Goal: Task Accomplishment & Management: Manage account settings

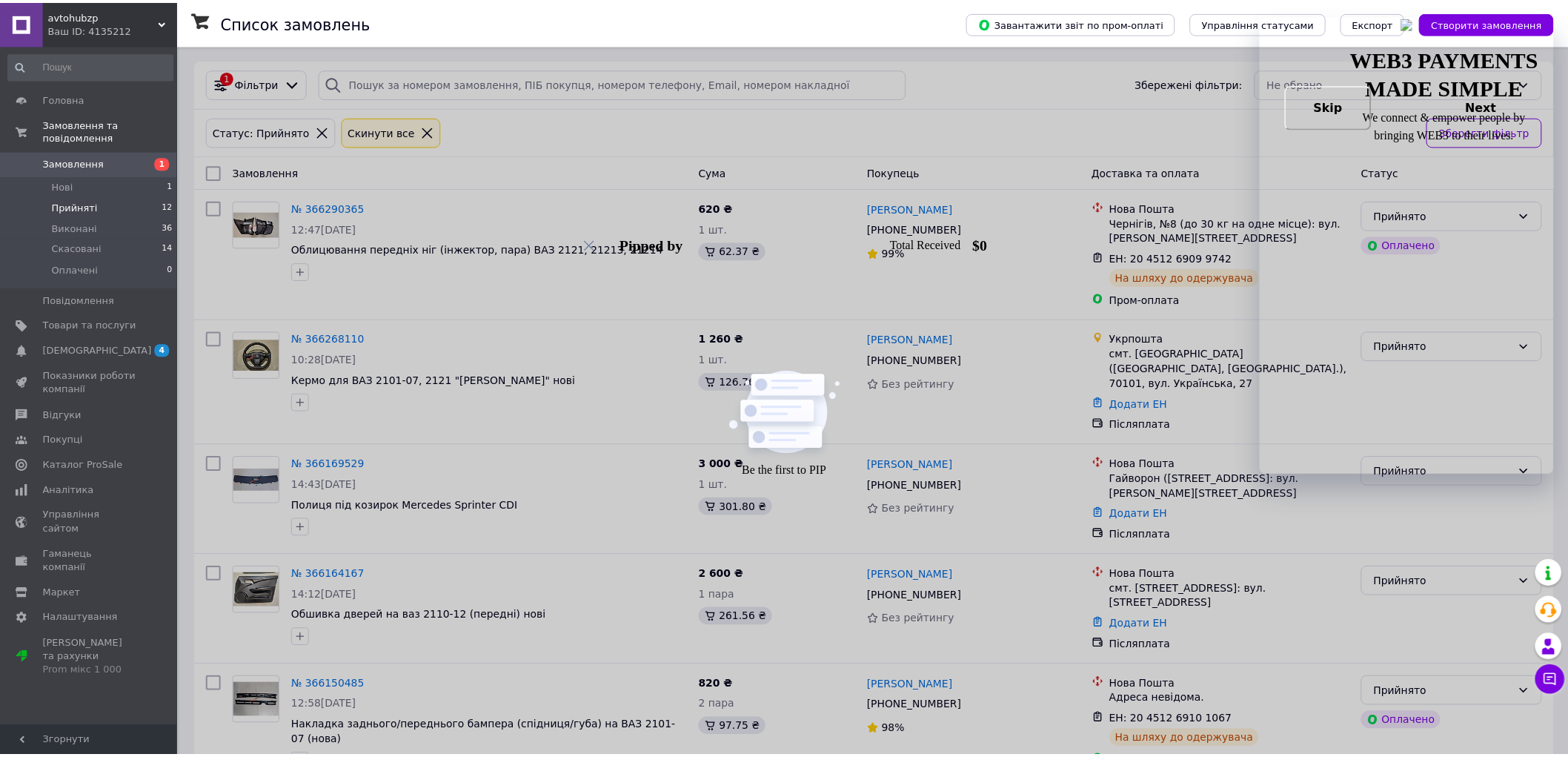
scroll to position [43, 0]
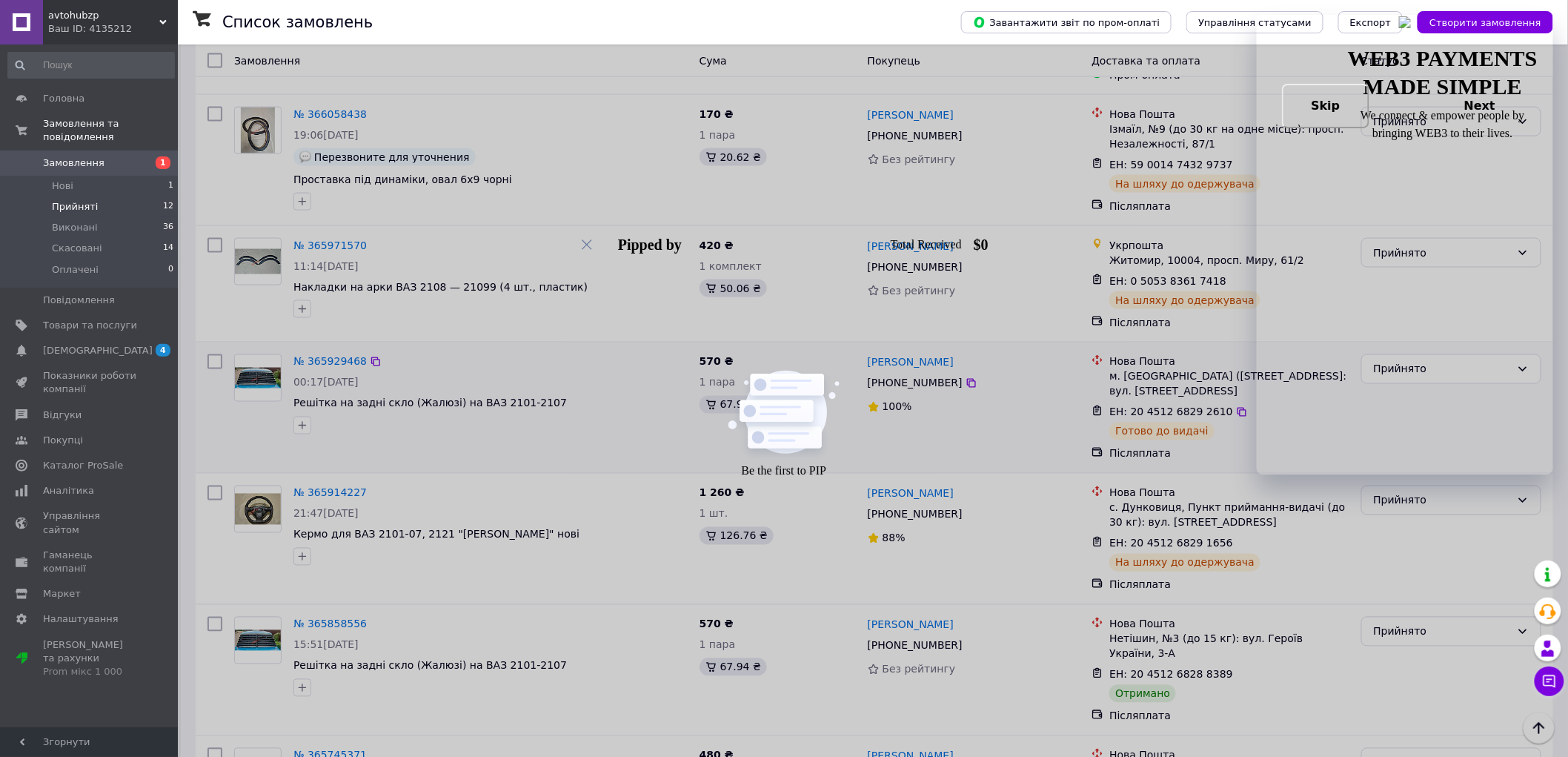
scroll to position [924, 0]
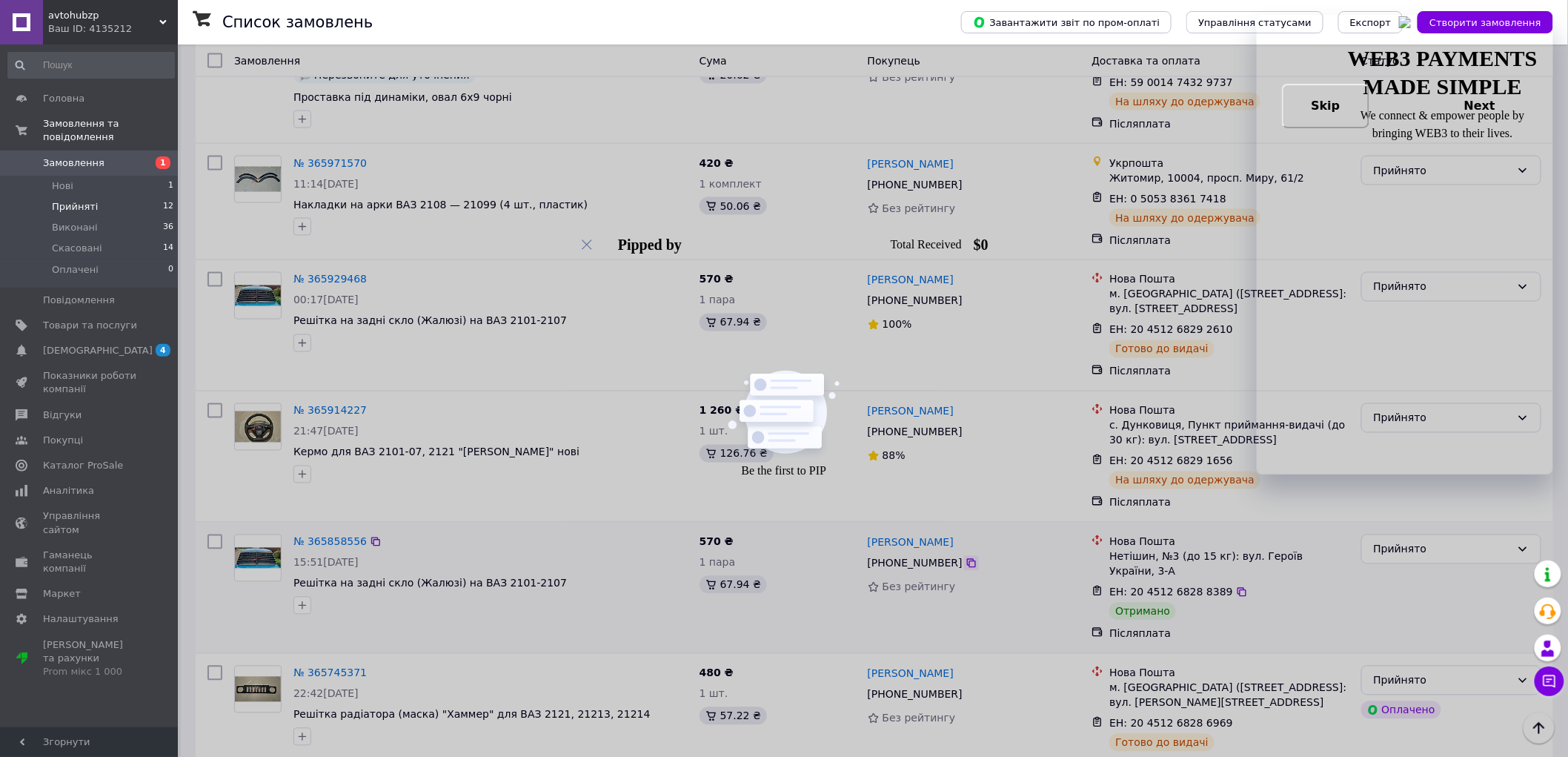
click at [966, 558] on icon at bounding box center [971, 563] width 12 height 12
click at [260, 548] on img at bounding box center [258, 558] width 46 height 21
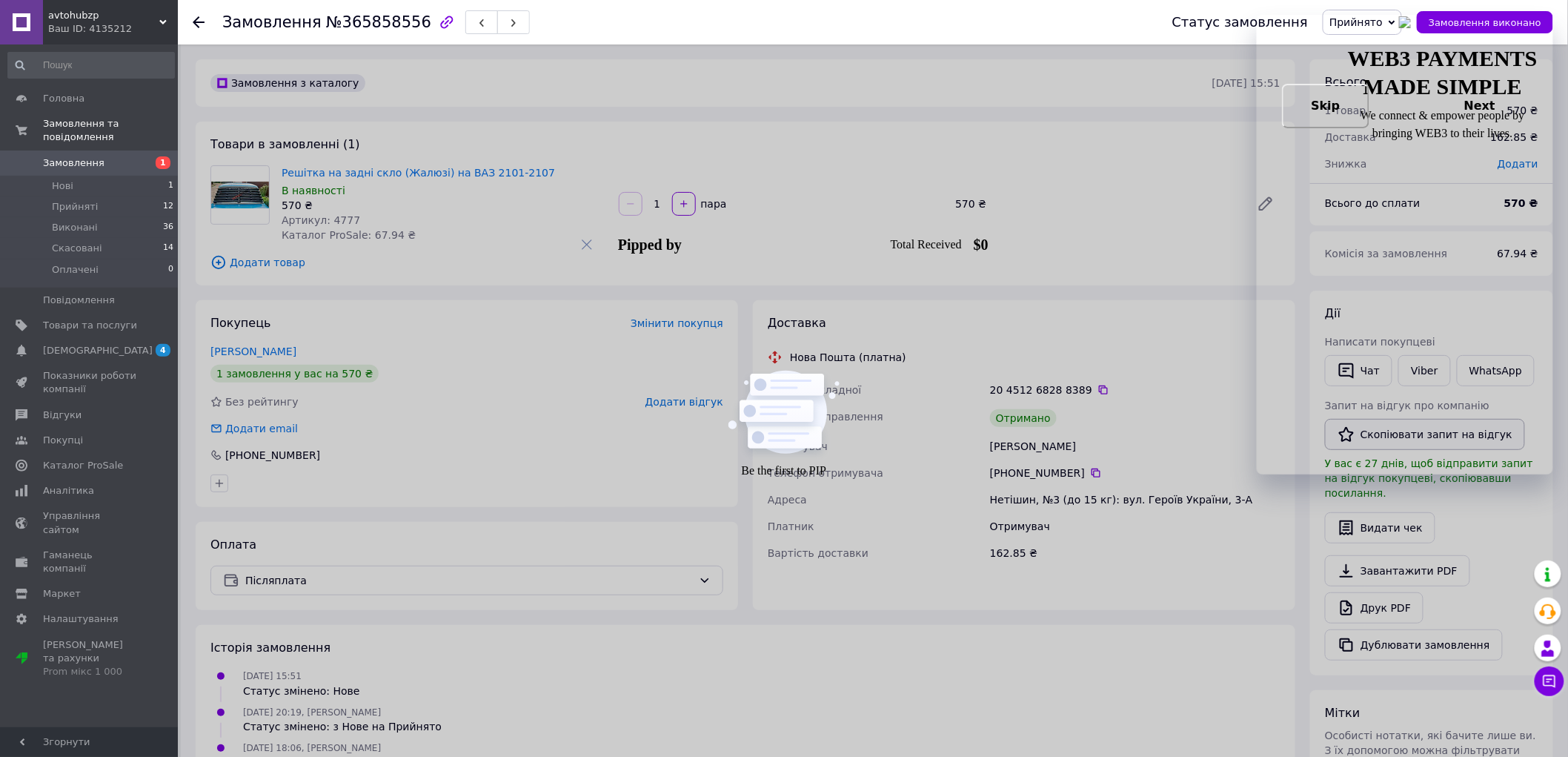
click at [1401, 440] on button "Скопіювати запит на відгук" at bounding box center [1425, 434] width 200 height 32
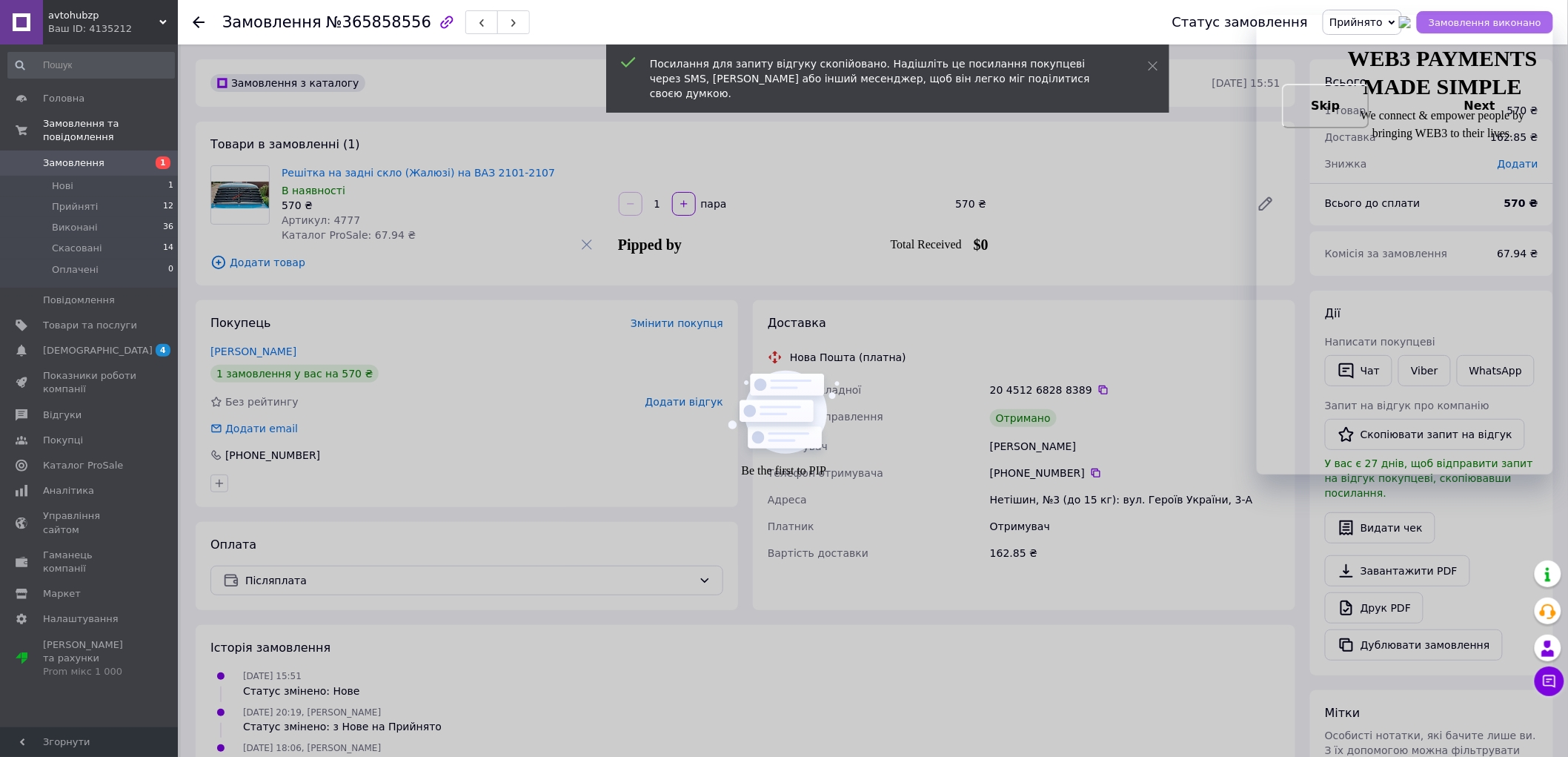
click at [1477, 23] on span "Замовлення виконано" at bounding box center [1484, 22] width 112 height 11
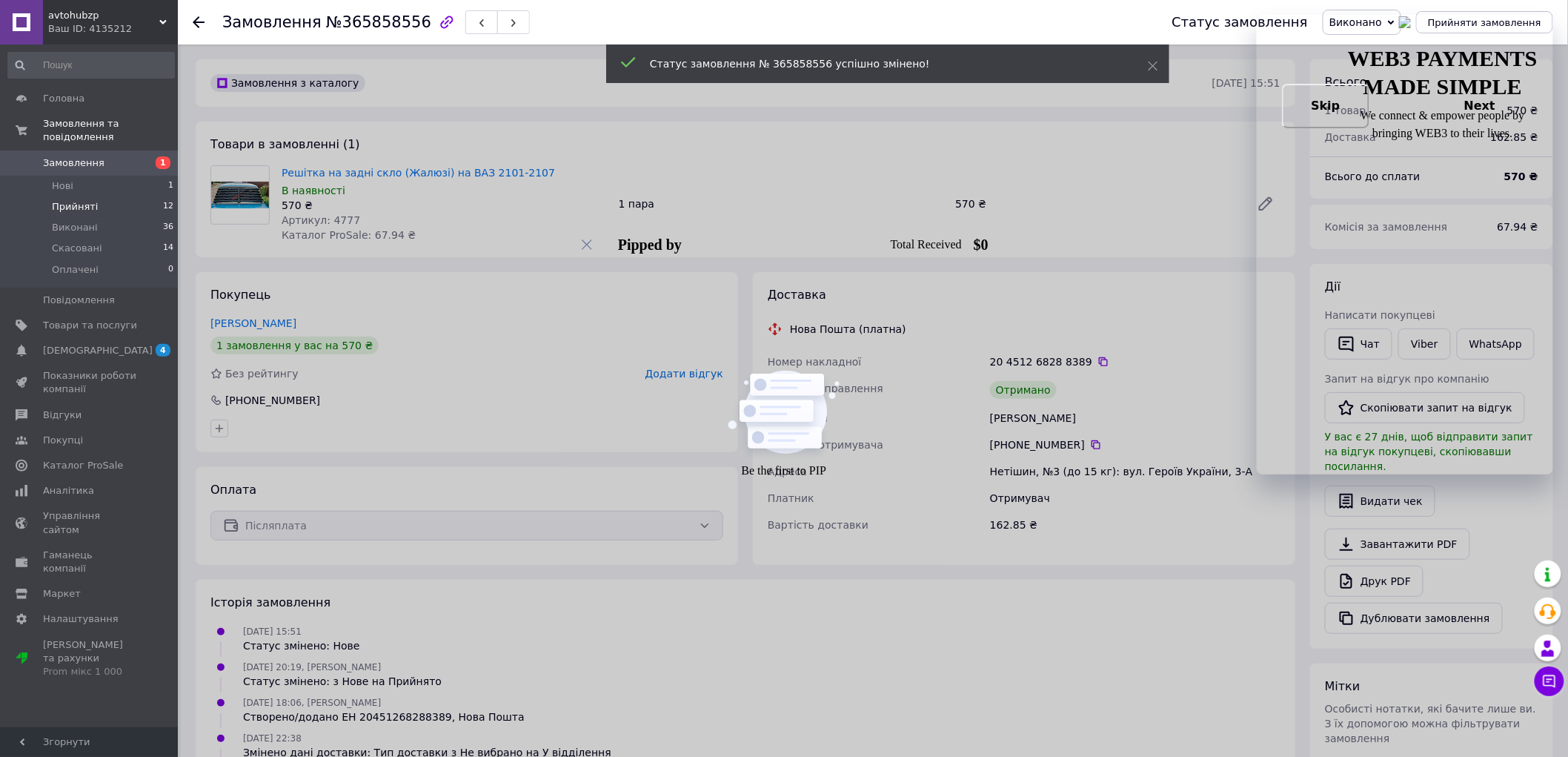
click at [100, 196] on li "Прийняті 12" at bounding box center [91, 206] width 182 height 20
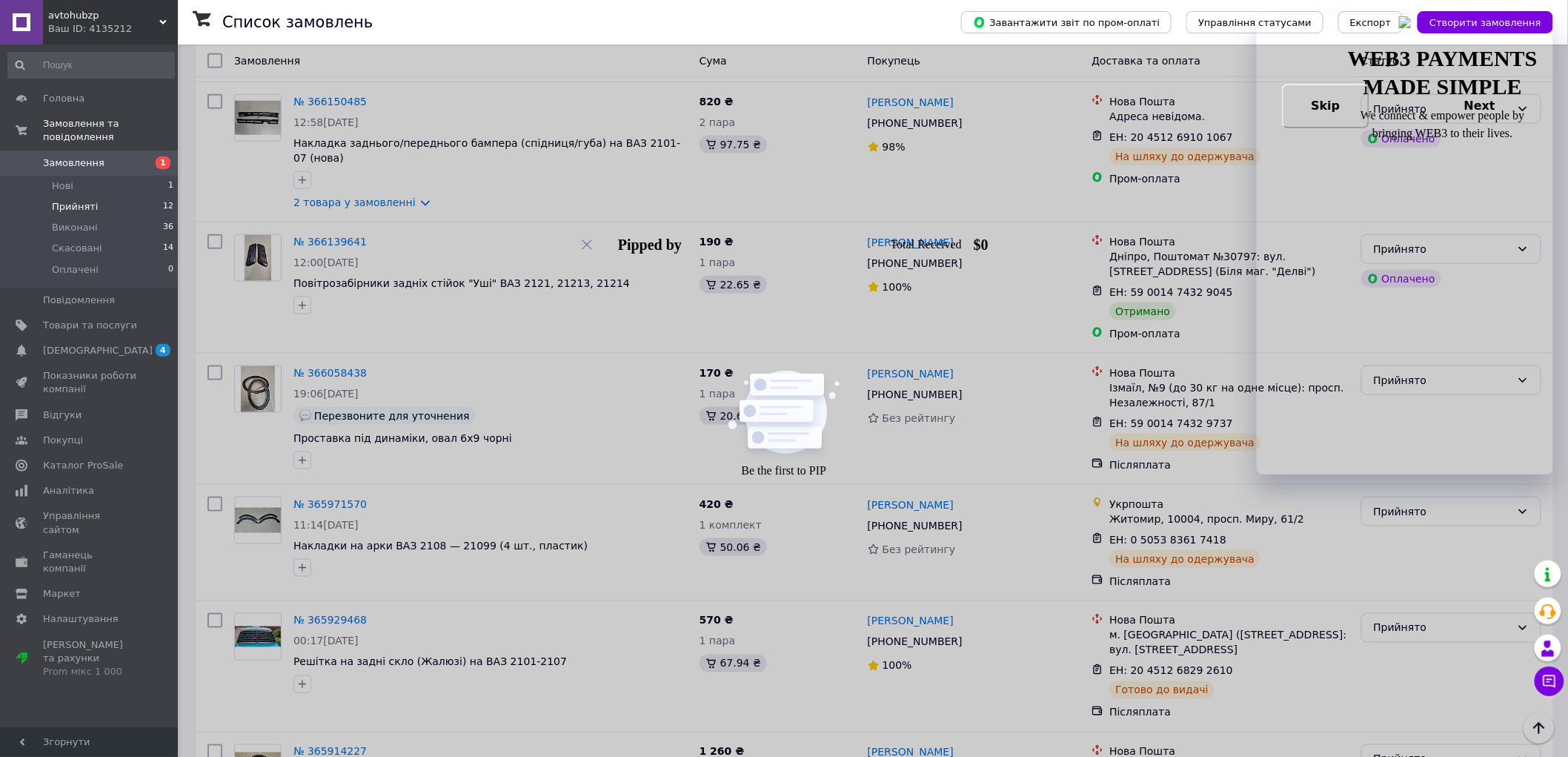
scroll to position [563, 0]
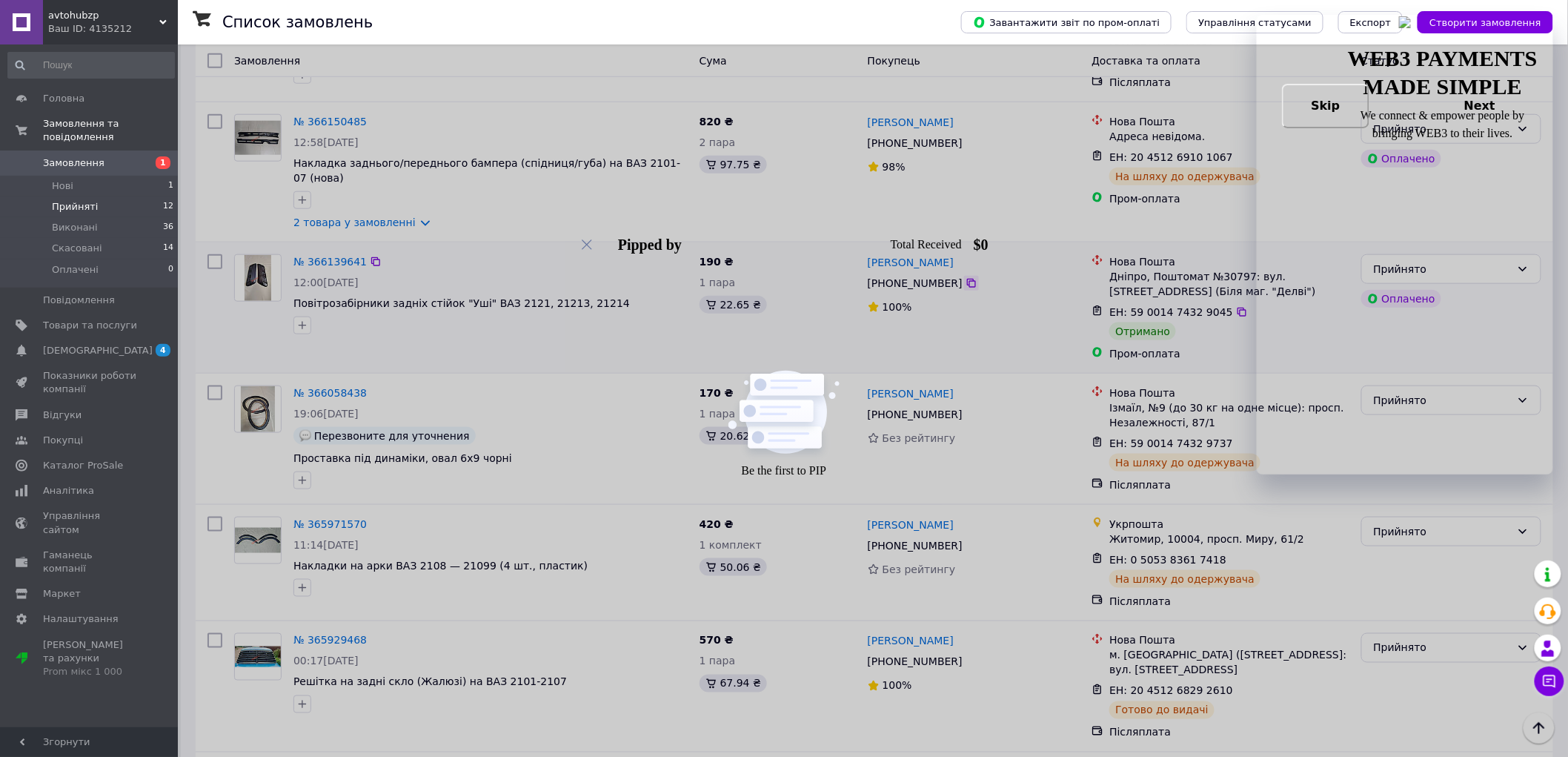
click at [966, 277] on icon at bounding box center [971, 283] width 12 height 12
click at [1406, 254] on div "Прийнято" at bounding box center [1450, 269] width 180 height 30
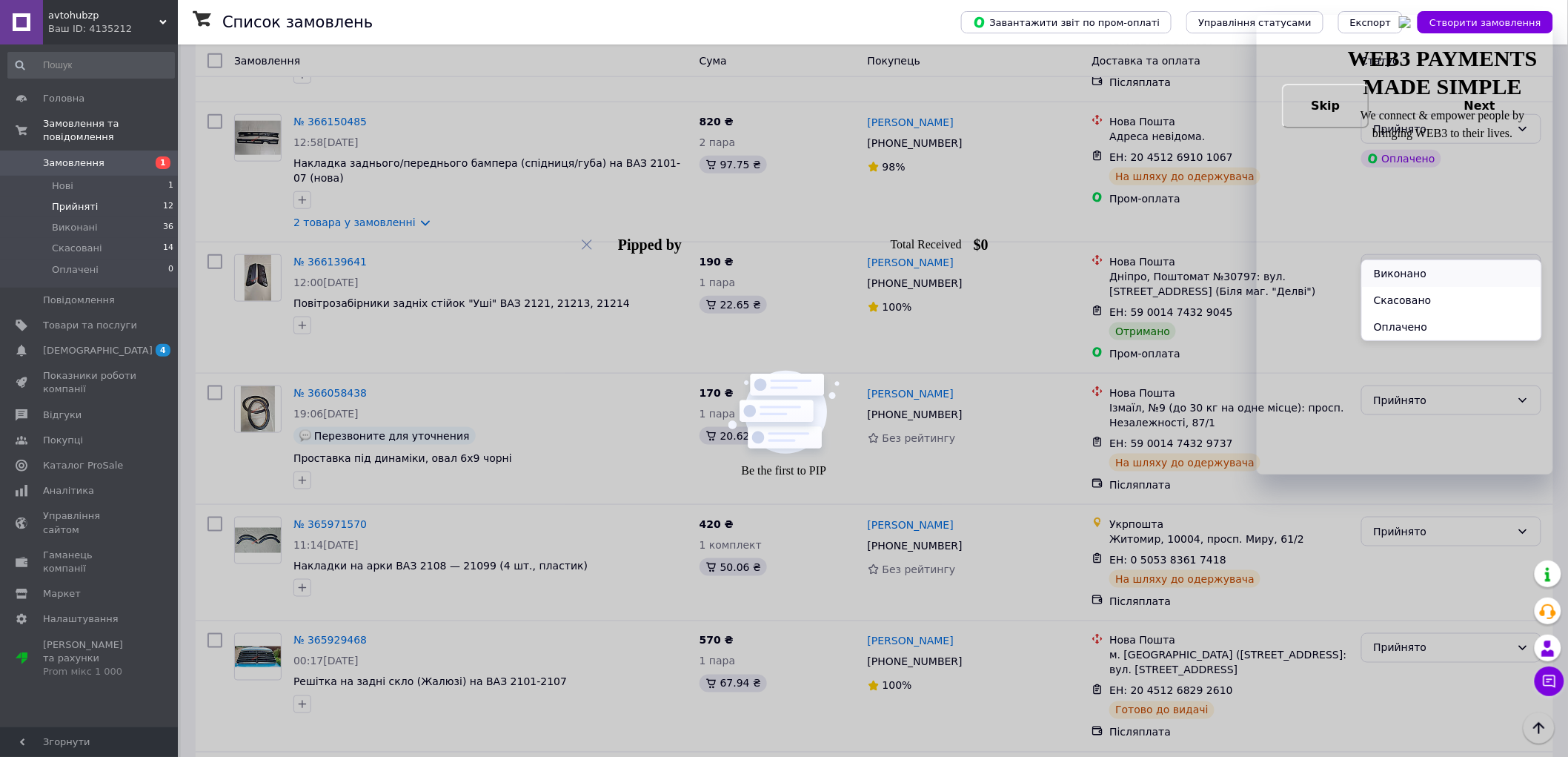
click at [1428, 278] on li "Виконано" at bounding box center [1451, 273] width 179 height 26
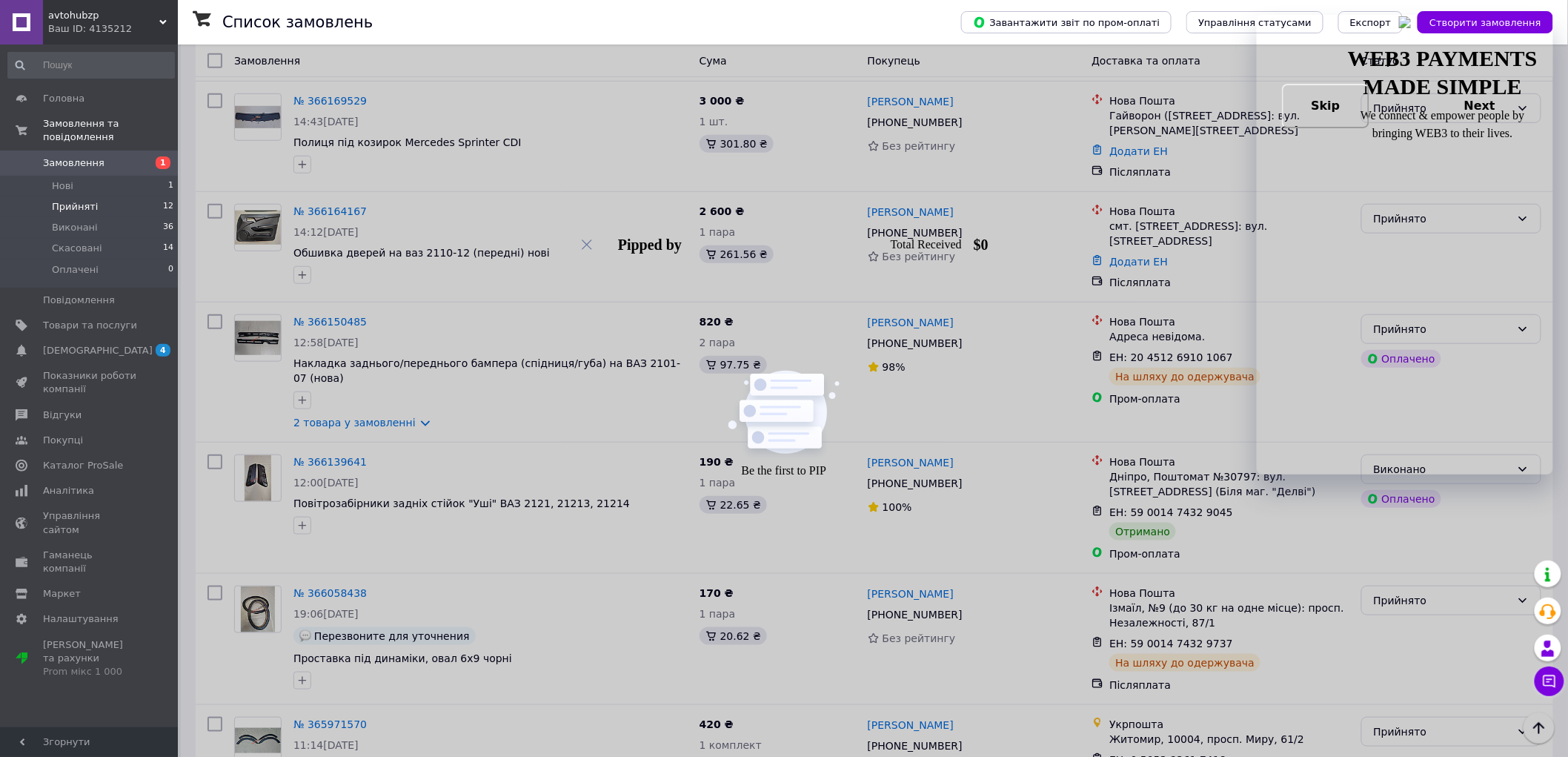
scroll to position [360, 0]
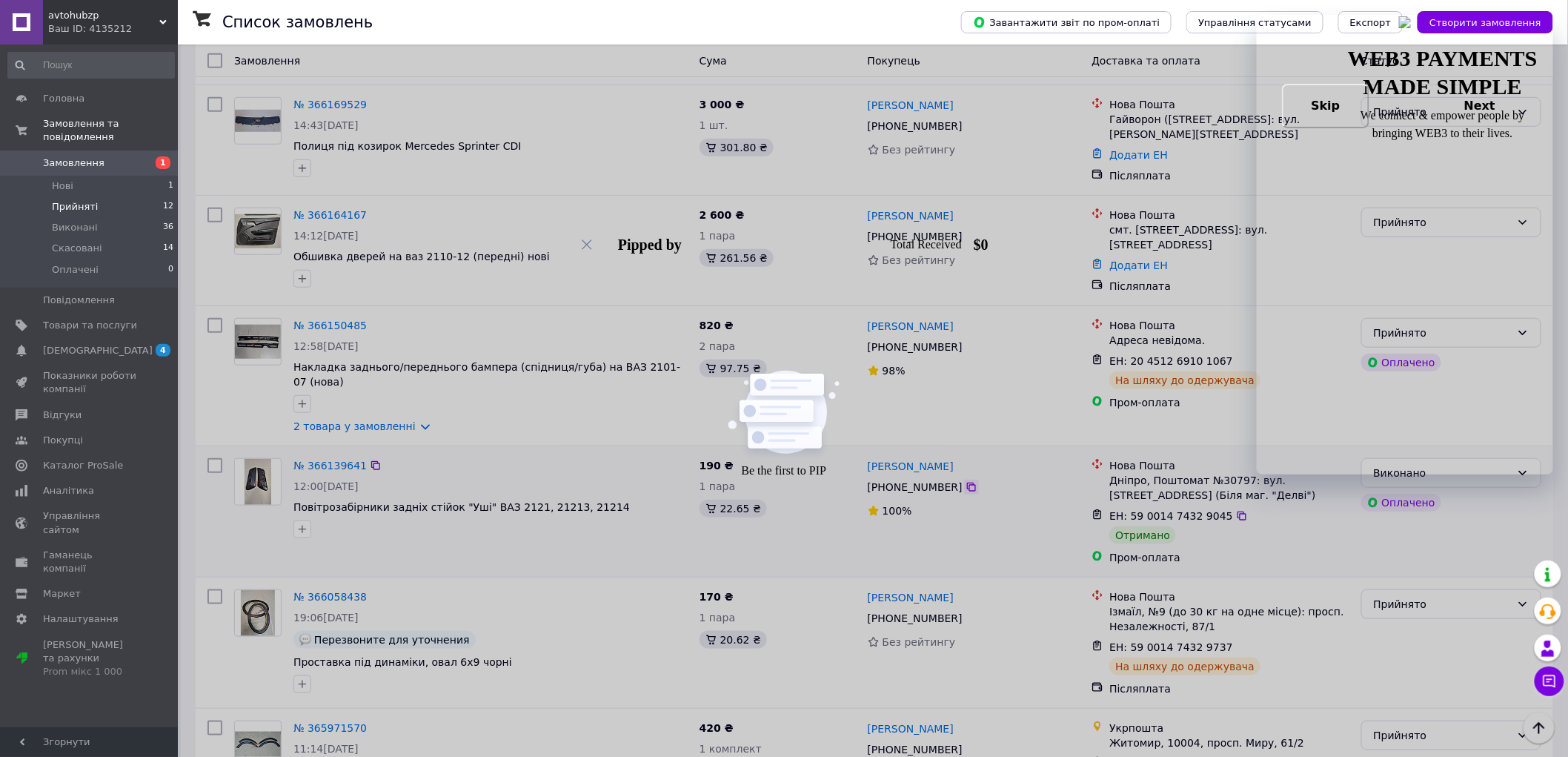
click at [967, 483] on icon at bounding box center [971, 487] width 9 height 9
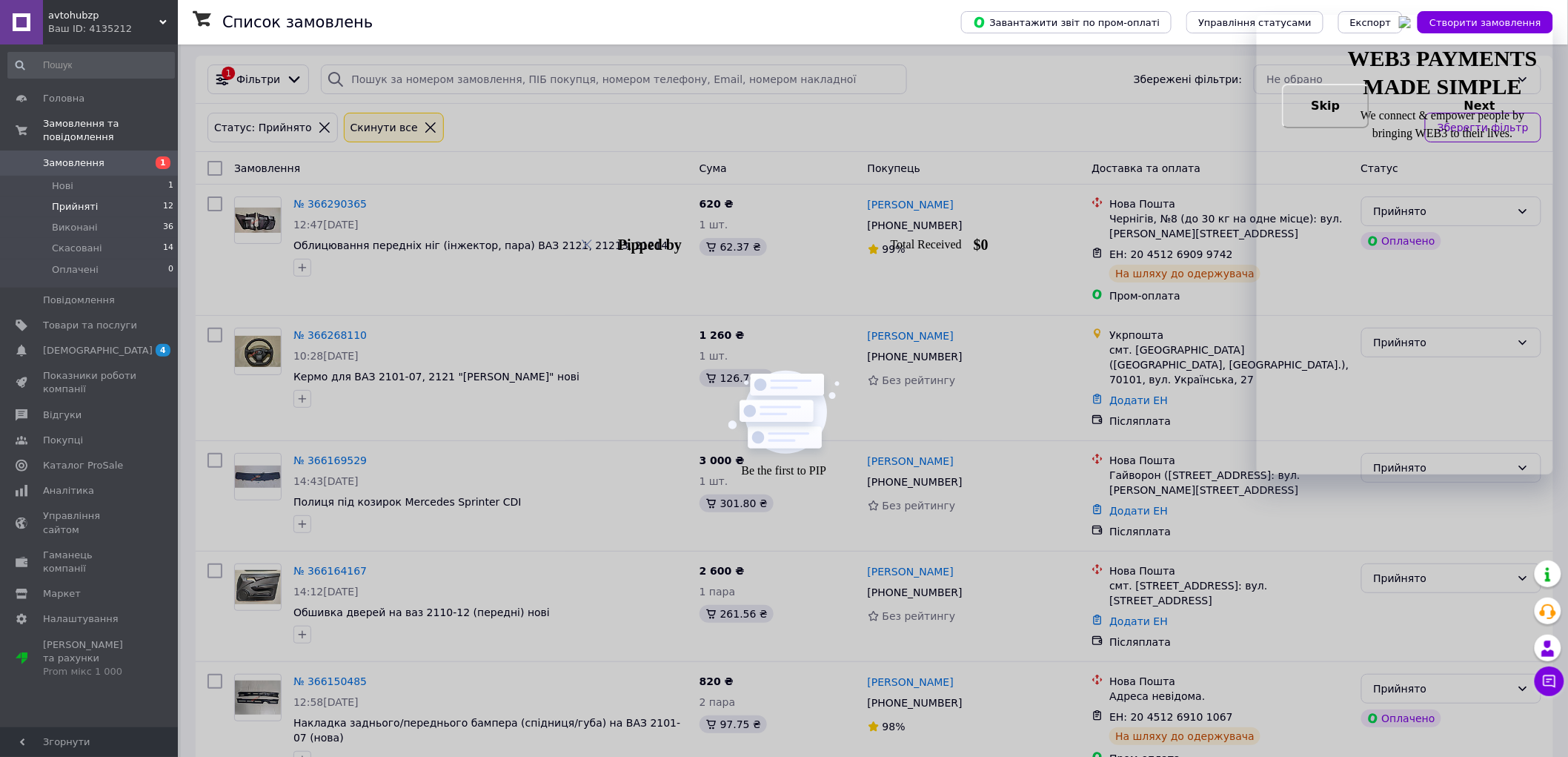
scroll to position [0, 0]
click at [90, 176] on li "Нові 1" at bounding box center [91, 186] width 182 height 20
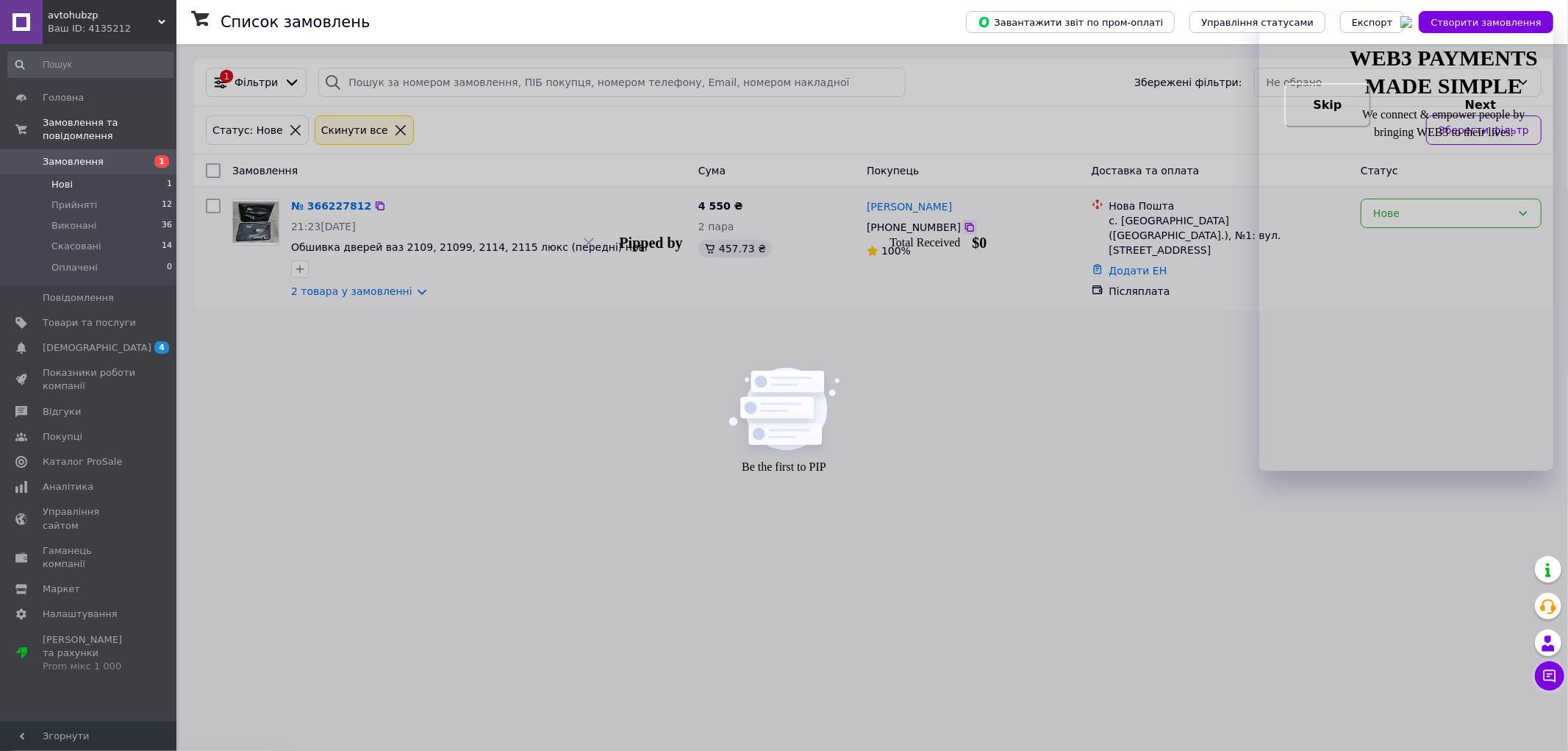
click at [966, 228] on icon at bounding box center [970, 227] width 12 height 12
click at [110, 341] on span "[DEMOGRAPHIC_DATA]" at bounding box center [89, 348] width 93 height 14
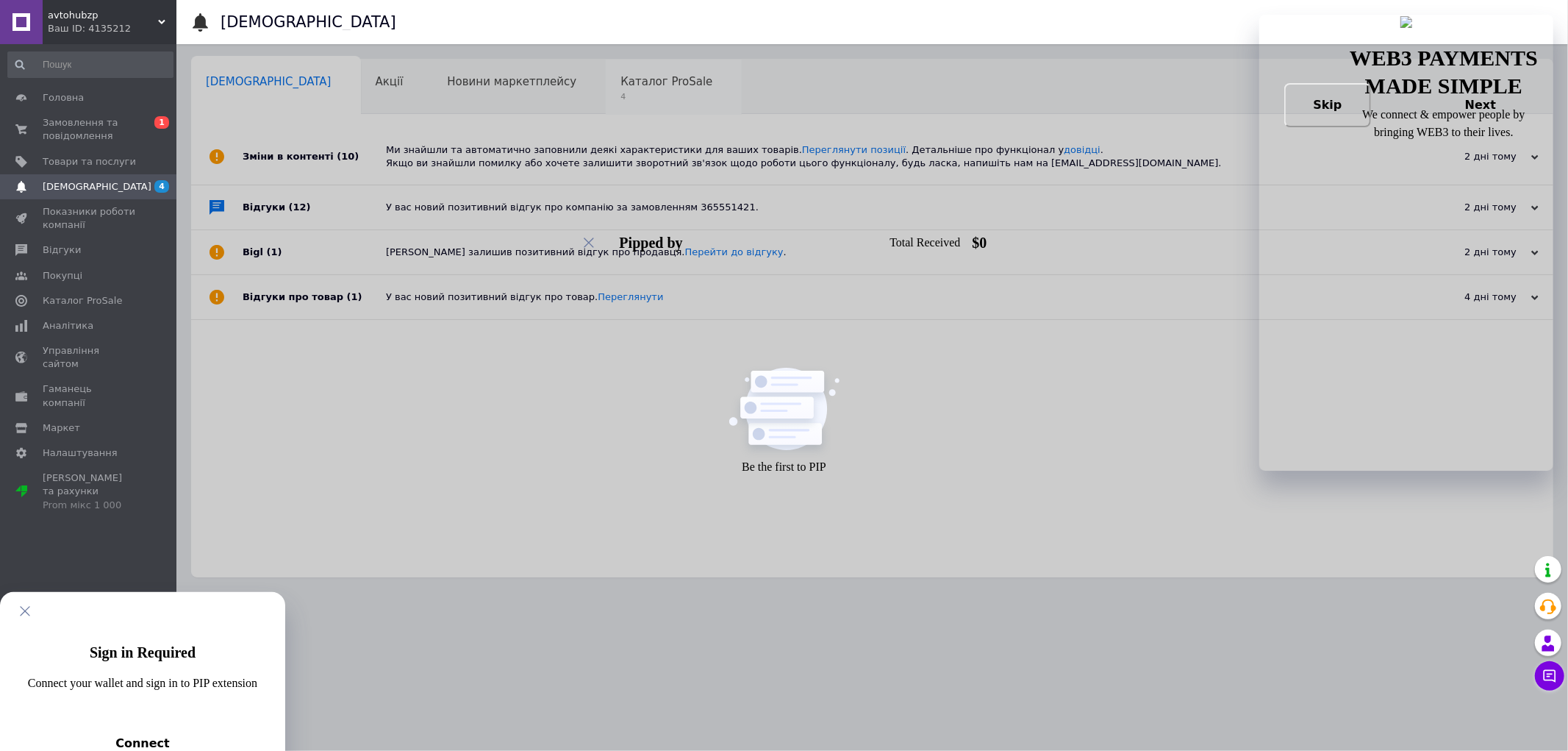
click at [620, 88] on span "Каталог ProSale" at bounding box center [666, 82] width 92 height 14
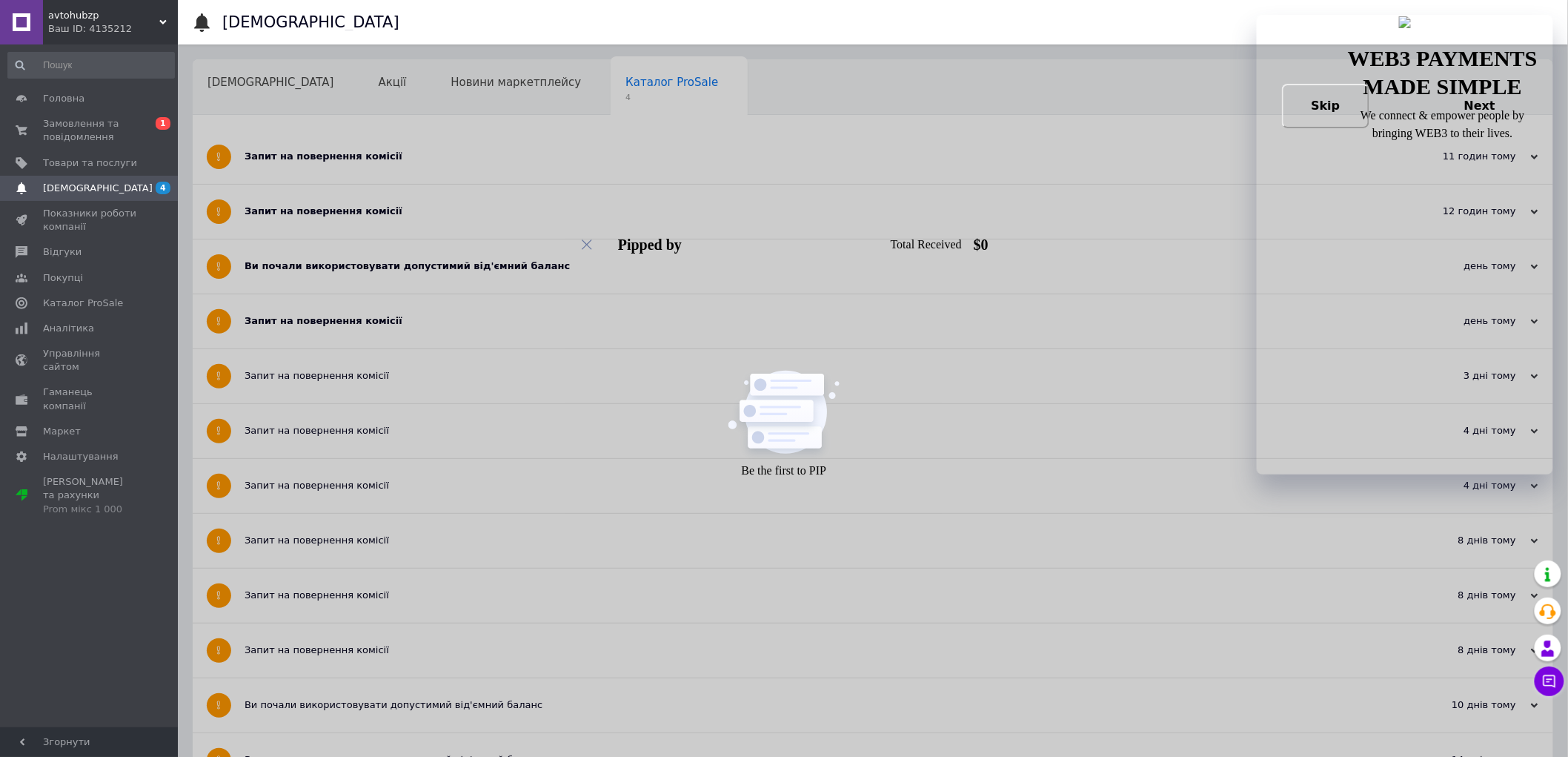
click at [974, 172] on div "Запит на повернення комісії" at bounding box center [817, 156] width 1145 height 54
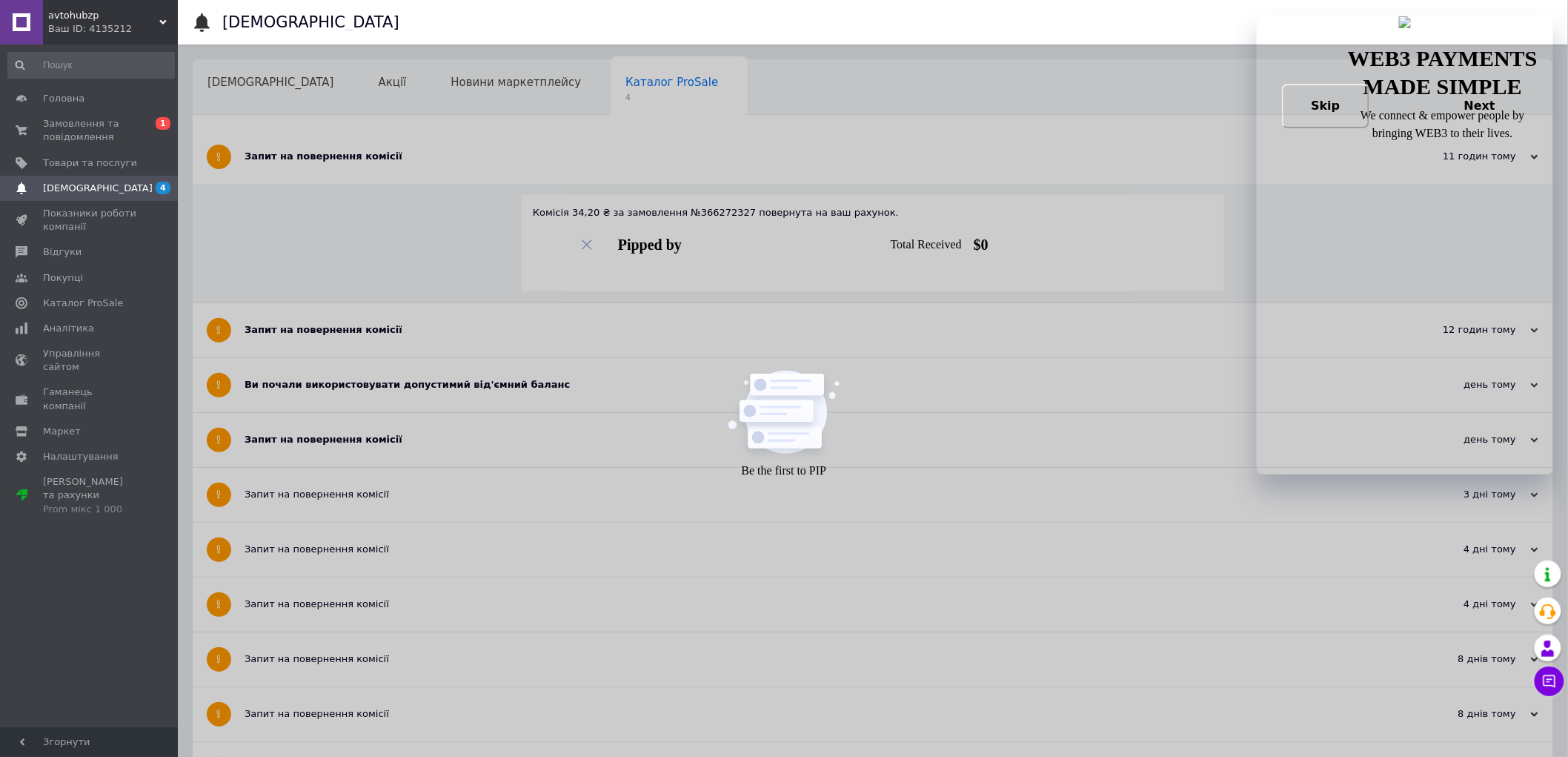
click at [642, 328] on div "Запит на повернення комісії" at bounding box center [817, 330] width 1145 height 14
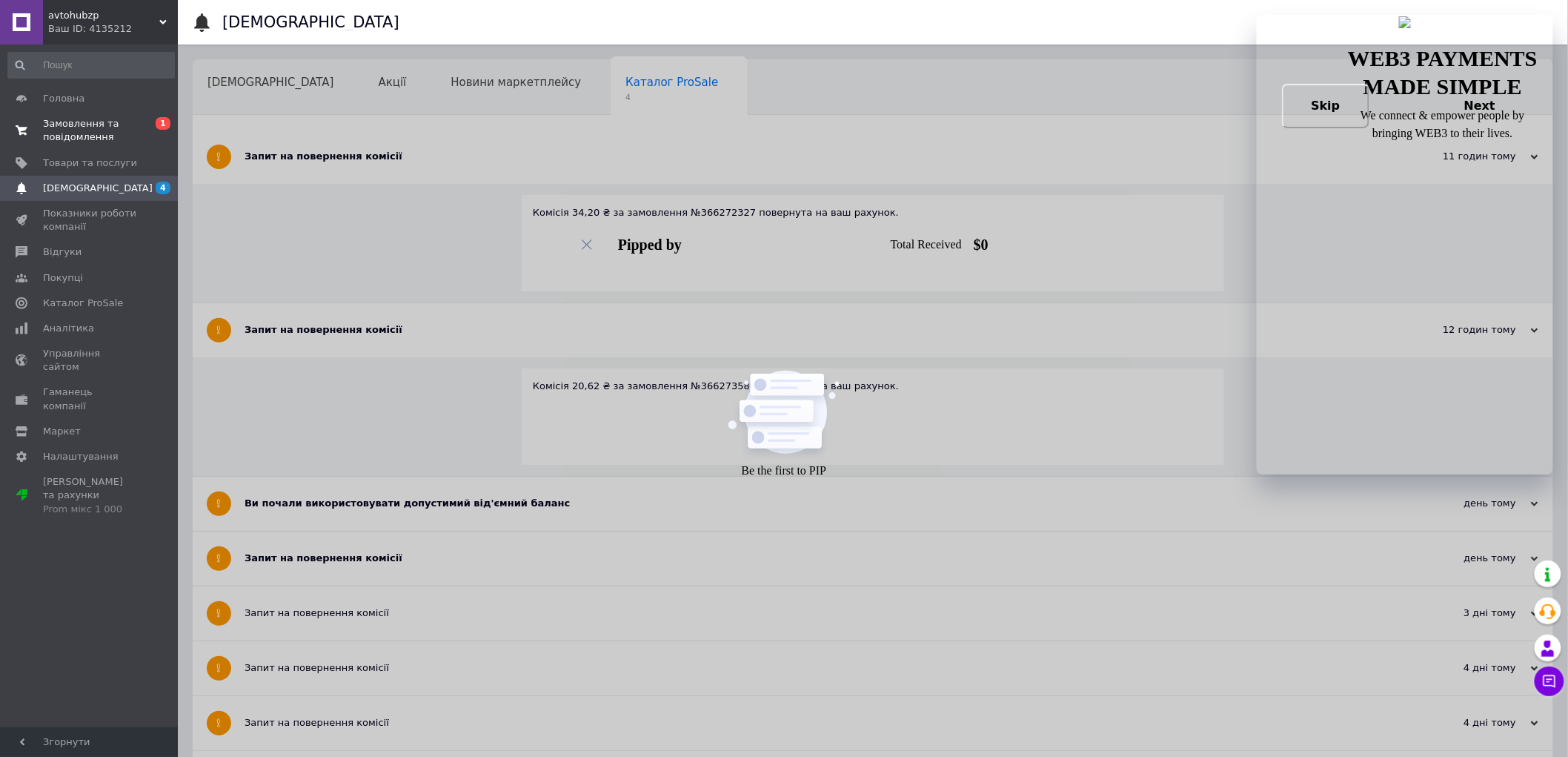
click at [85, 127] on span "Замовлення та повідомлення" at bounding box center [89, 130] width 94 height 26
